Goal: Use online tool/utility: Utilize a website feature to perform a specific function

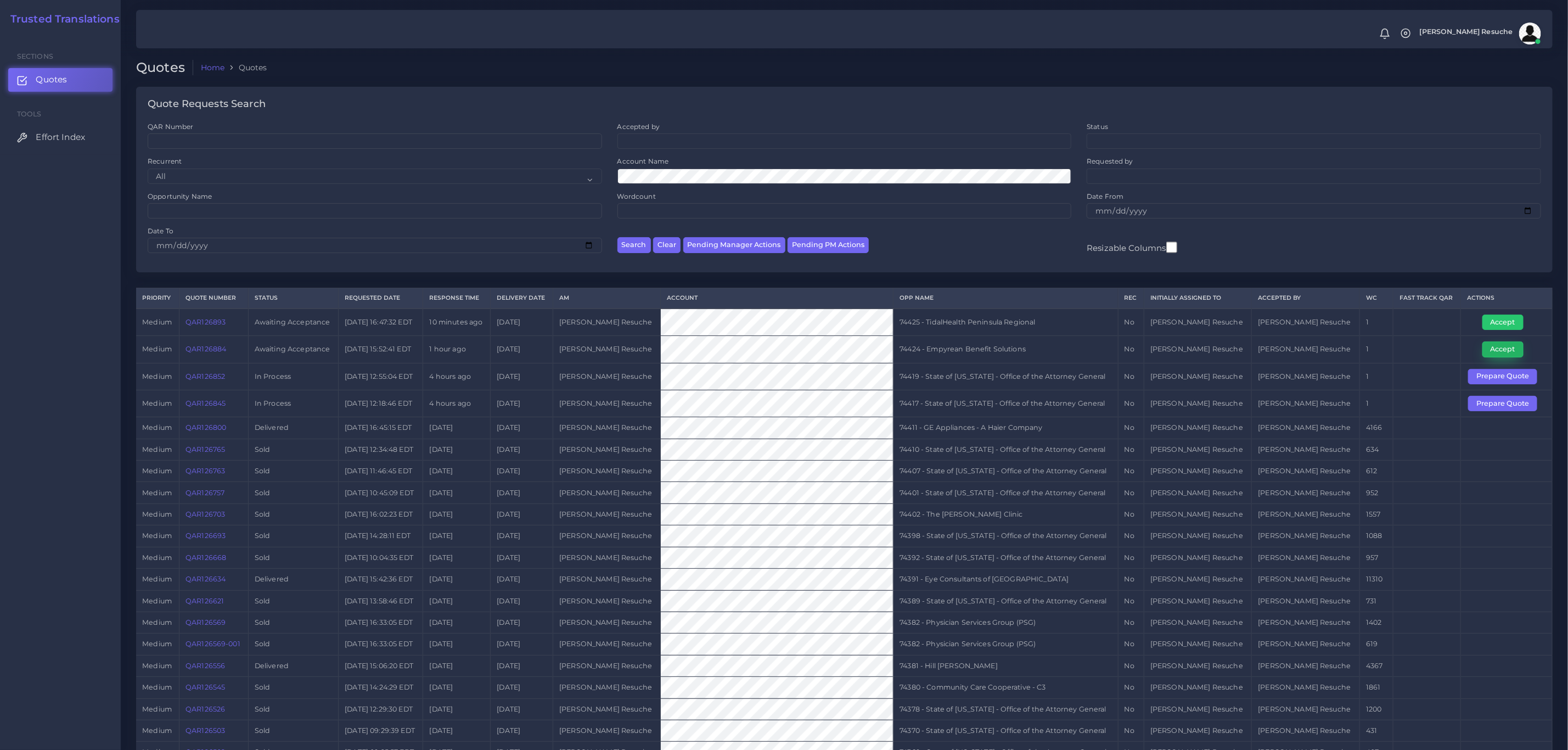
click at [1502, 349] on button "Accept" at bounding box center [1503, 349] width 41 height 15
click at [1019, 351] on td "74424 - Empyrean Benefit Solutions" at bounding box center [1005, 349] width 225 height 27
copy tr "74424 - Empyrean Benefit Solutions"
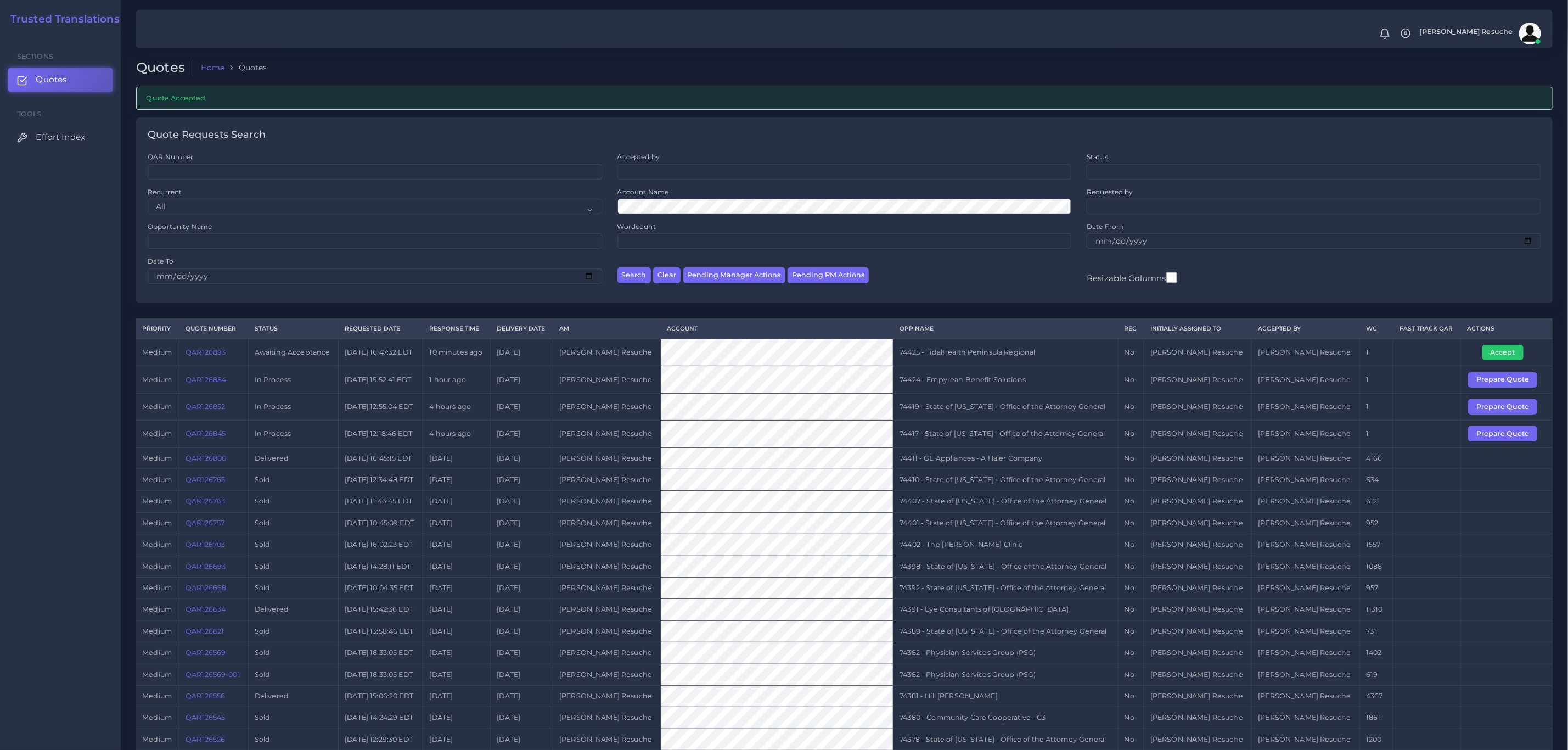
click at [1045, 352] on td "74425 - TidalHealth Peninsula Regional" at bounding box center [1005, 352] width 225 height 27
copy tr "74425 - TidalHealth Peninsula Regional"
click at [1502, 351] on button "Accept" at bounding box center [1503, 352] width 41 height 15
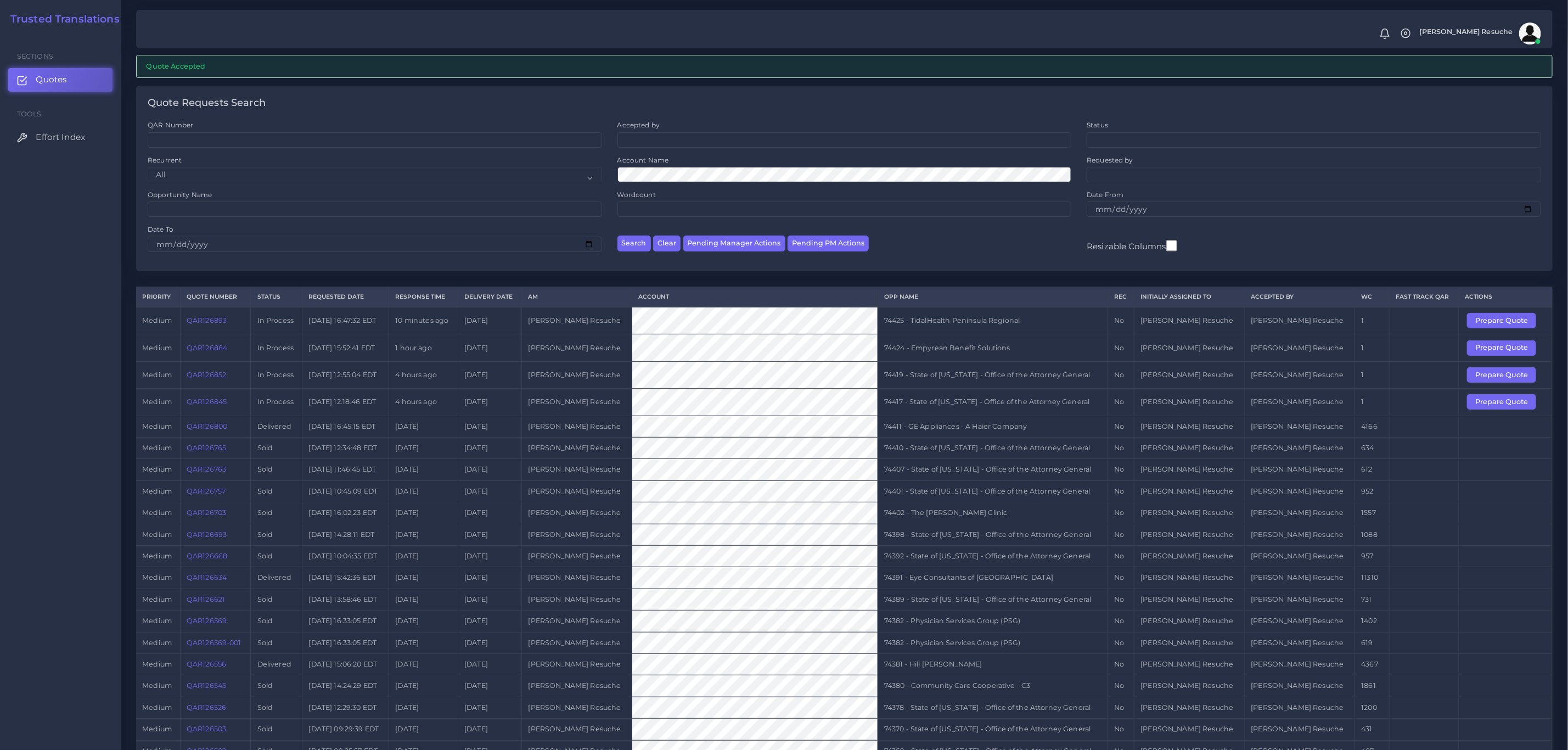
scroll to position [82, 0]
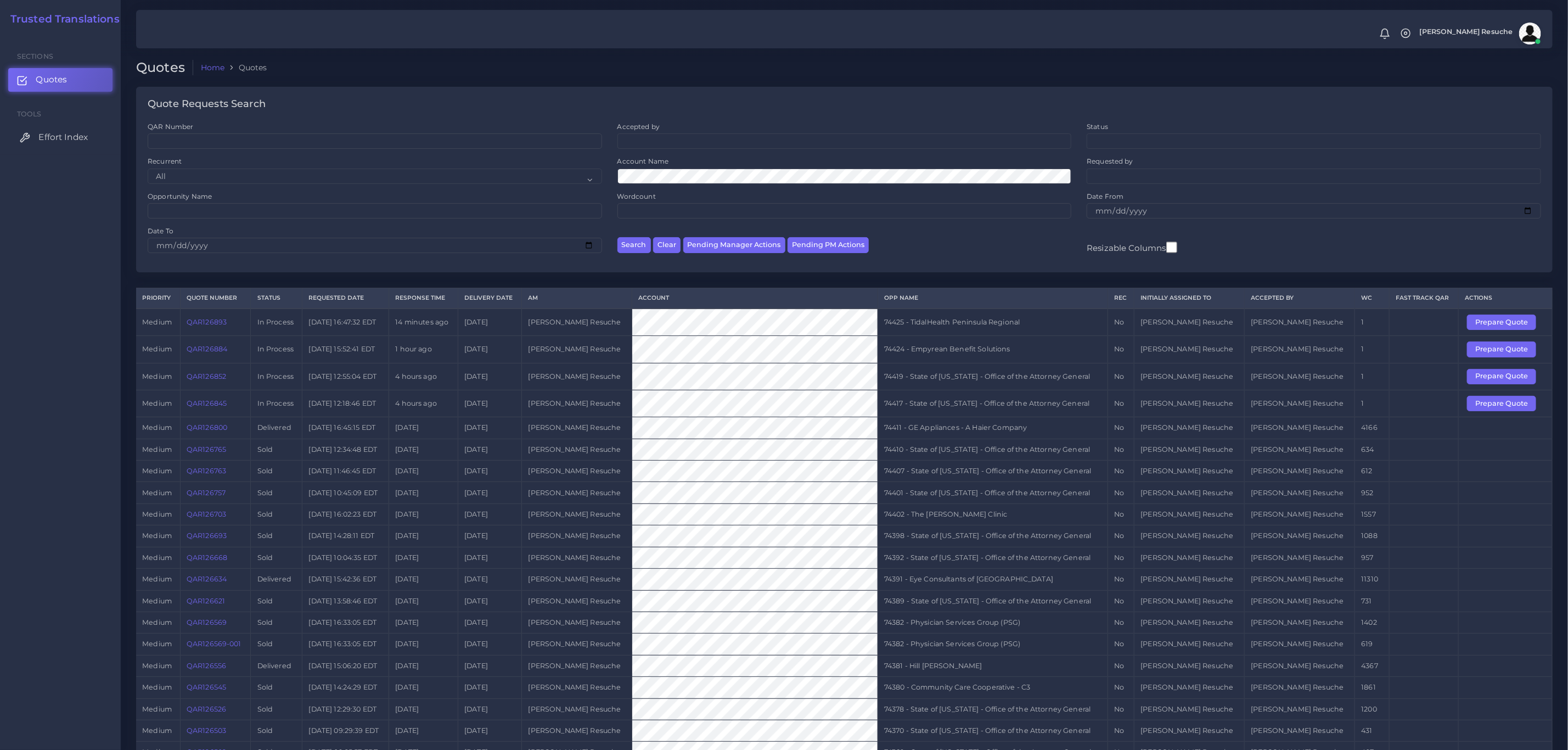
click at [56, 138] on span "Effort Index" at bounding box center [63, 137] width 49 height 12
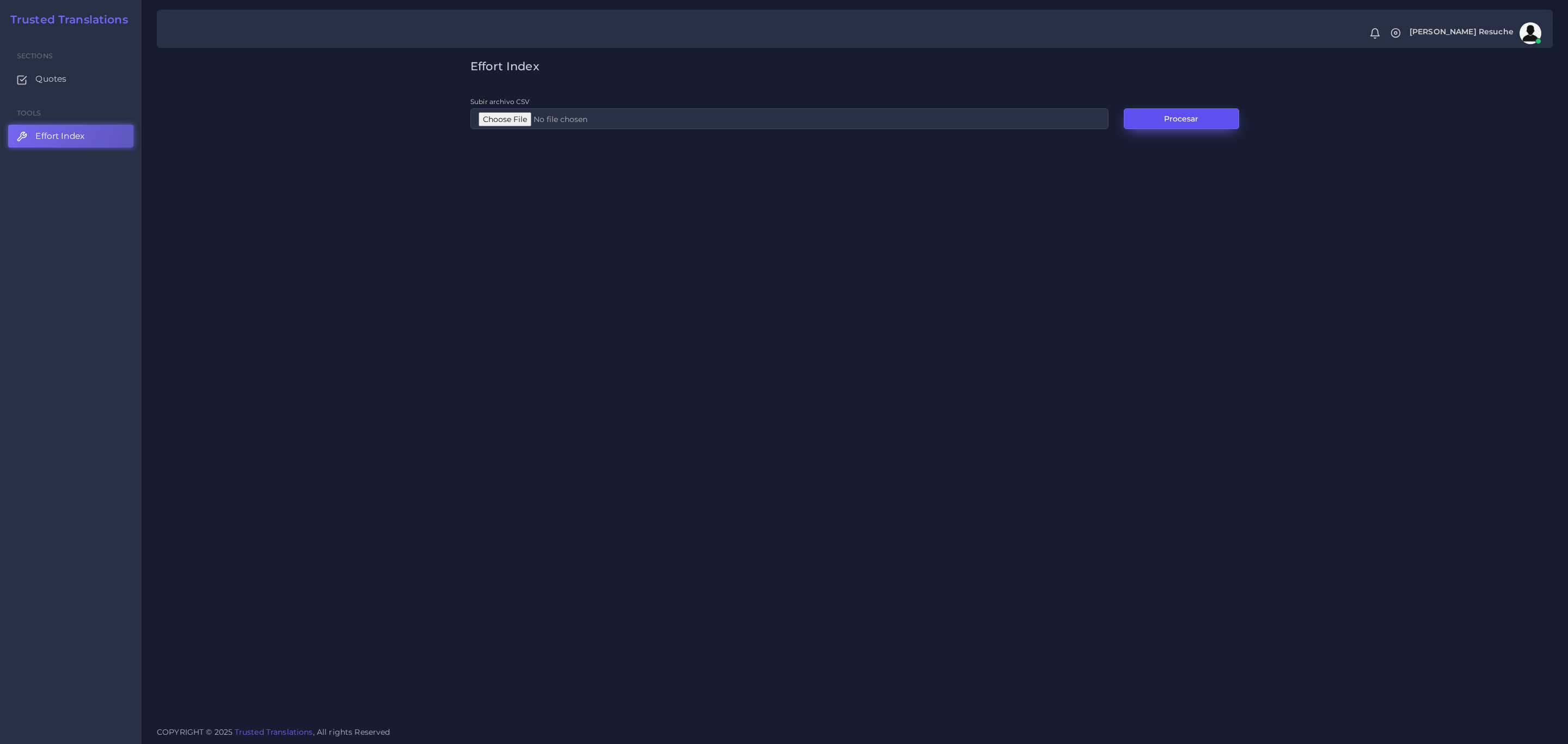
click at [1160, 118] on button "Procesar" at bounding box center [1181, 119] width 115 height 20
click at [615, 124] on input "Subir archivo CSV" at bounding box center [789, 119] width 639 height 20
type input "C:\fakepath\EI.csv"
click at [1177, 121] on button "Procesar" at bounding box center [1181, 119] width 115 height 20
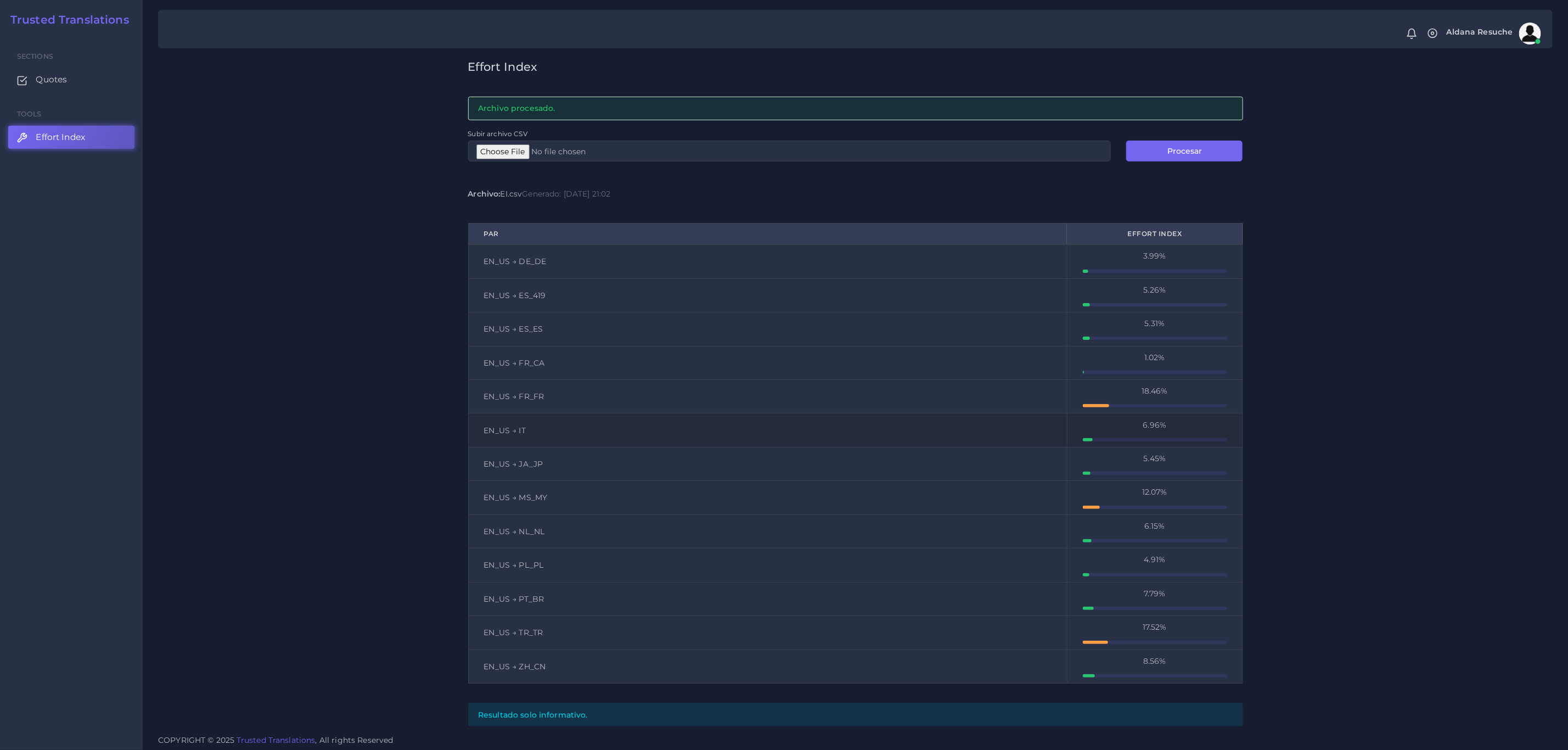
click at [654, 433] on td "EN_US → IT" at bounding box center [768, 430] width 599 height 34
